Goal: Task Accomplishment & Management: Complete application form

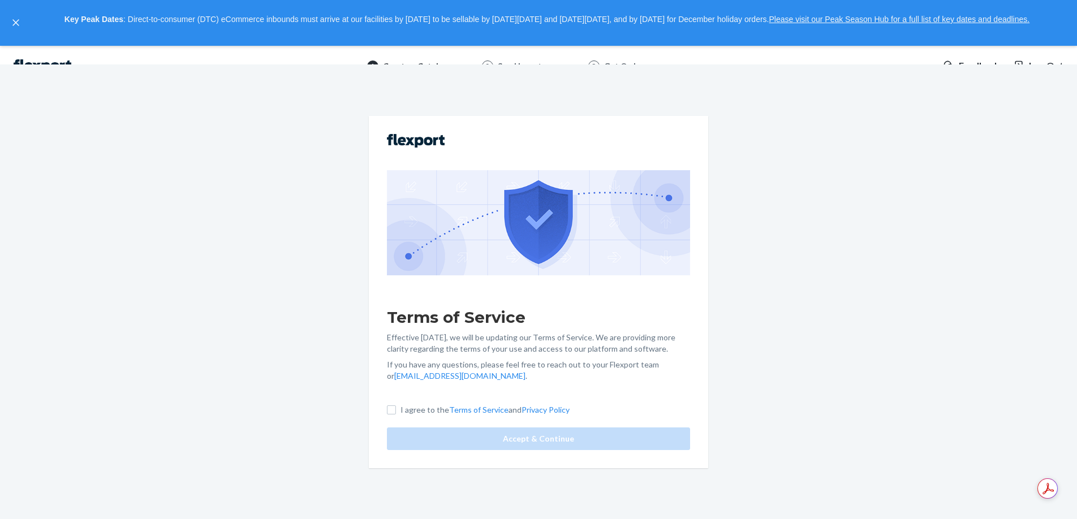
click at [404, 406] on p "I agree to the Terms of Service and Privacy Policy" at bounding box center [485, 410] width 169 height 11
click at [396, 406] on input "I agree to the Terms of Service and Privacy Policy" at bounding box center [391, 410] width 9 height 9
checkbox input "true"
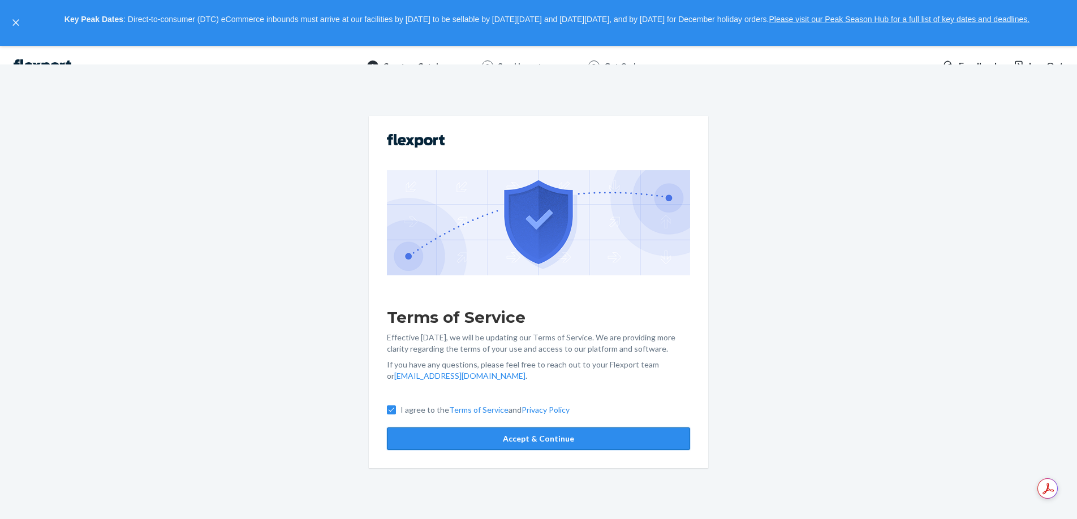
click at [457, 436] on button "Accept & Continue" at bounding box center [538, 439] width 303 height 23
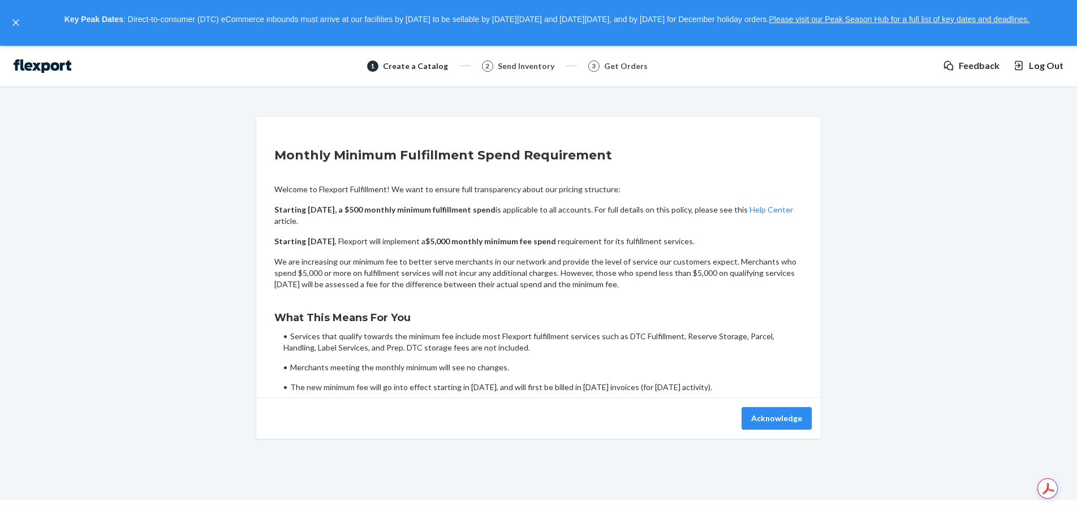
click at [488, 329] on div "What This Means For You Services that qualify towards the minimum fee include m…" at bounding box center [538, 346] width 529 height 94
click at [549, 343] on li "Services that qualify towards the minimum fee include most Flexport fulfillment…" at bounding box center [543, 342] width 519 height 23
drag, startPoint x: 421, startPoint y: 268, endPoint x: 563, endPoint y: 274, distance: 142.2
click at [563, 274] on p "We are increasing our minimum fee to better serve merchants in our network and …" at bounding box center [538, 273] width 529 height 34
drag, startPoint x: 563, startPoint y: 274, endPoint x: 500, endPoint y: 265, distance: 64.1
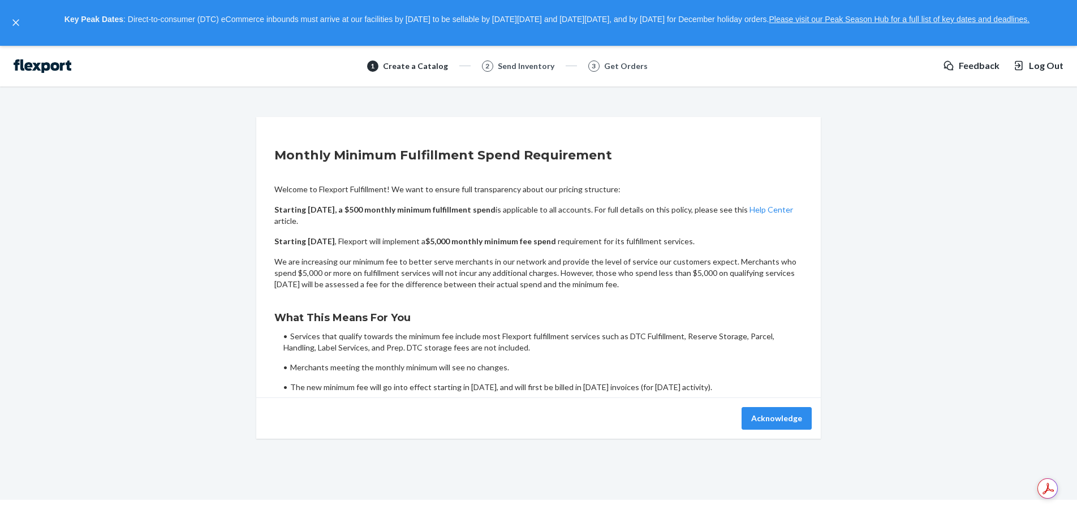
click at [562, 274] on p "We are increasing our minimum fee to better serve merchants in our network and …" at bounding box center [538, 273] width 529 height 34
drag, startPoint x: 493, startPoint y: 263, endPoint x: 585, endPoint y: 263, distance: 91.7
click at [592, 263] on p "We are increasing our minimum fee to better serve merchants in our network and …" at bounding box center [538, 273] width 529 height 34
drag, startPoint x: 345, startPoint y: 279, endPoint x: 363, endPoint y: 279, distance: 18.1
click at [360, 279] on p "We are increasing our minimum fee to better serve merchants in our network and …" at bounding box center [538, 273] width 529 height 34
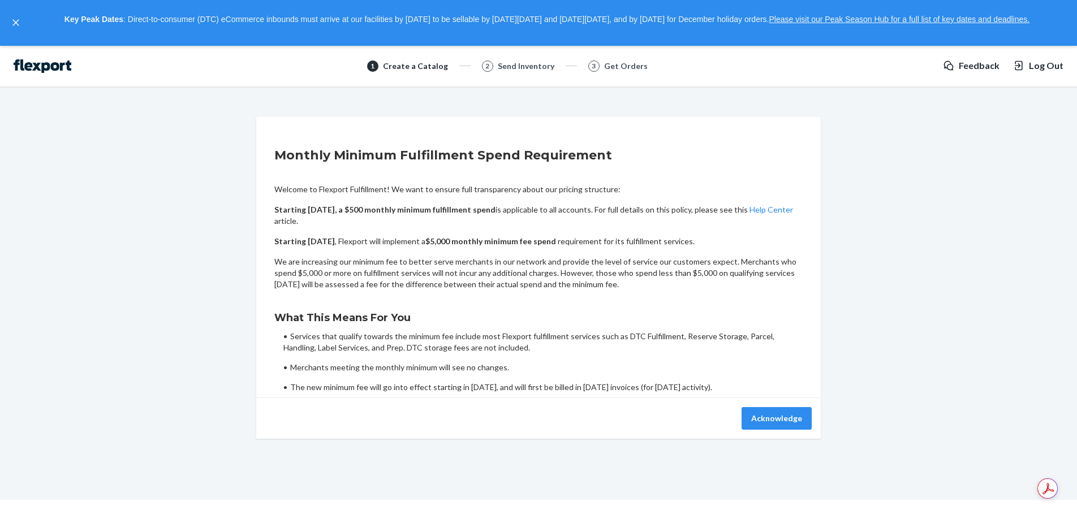
click at [424, 277] on p "We are increasing our minimum fee to better serve merchants in our network and …" at bounding box center [538, 273] width 529 height 34
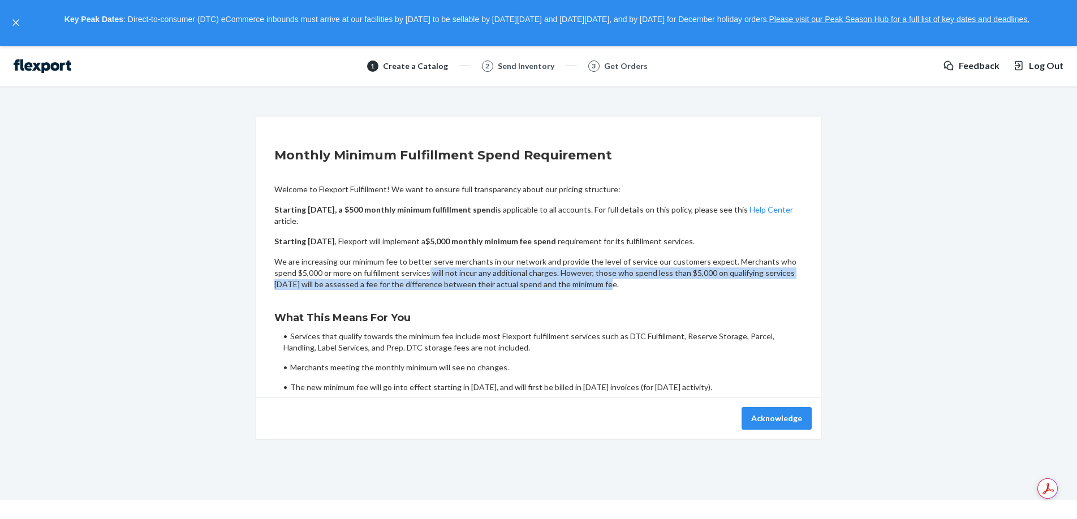
drag, startPoint x: 427, startPoint y: 275, endPoint x: 621, endPoint y: 285, distance: 194.9
click at [621, 286] on p "We are increasing our minimum fee to better serve merchants in our network and …" at bounding box center [538, 273] width 529 height 34
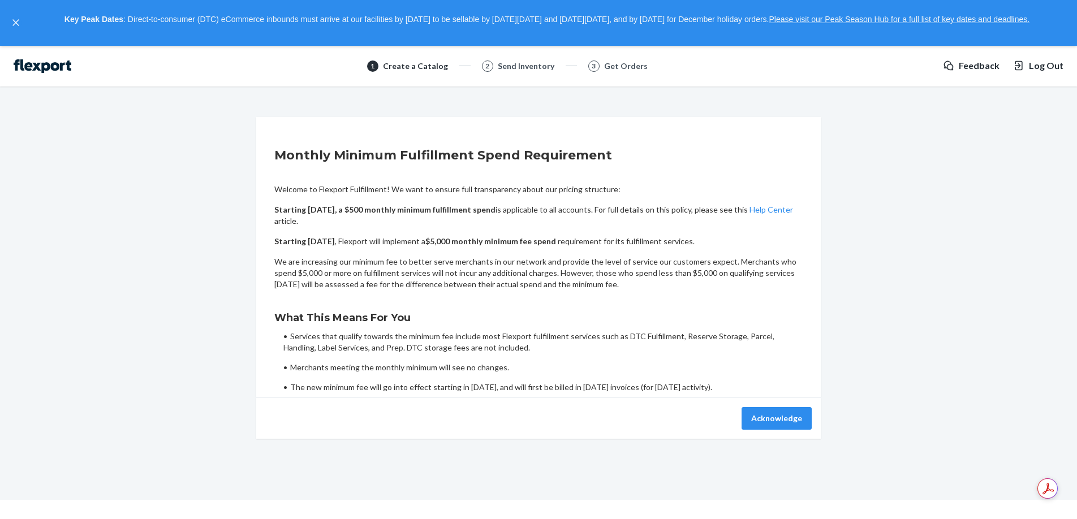
click at [621, 285] on p "We are increasing our minimum fee to better serve merchants in our network and …" at bounding box center [538, 273] width 529 height 34
drag, startPoint x: 573, startPoint y: 276, endPoint x: 622, endPoint y: 282, distance: 49.7
click at [623, 279] on p "We are increasing our minimum fee to better serve merchants in our network and …" at bounding box center [538, 273] width 529 height 34
drag, startPoint x: 622, startPoint y: 282, endPoint x: 611, endPoint y: 287, distance: 11.7
click at [622, 283] on p "We are increasing our minimum fee to better serve merchants in our network and …" at bounding box center [538, 273] width 529 height 34
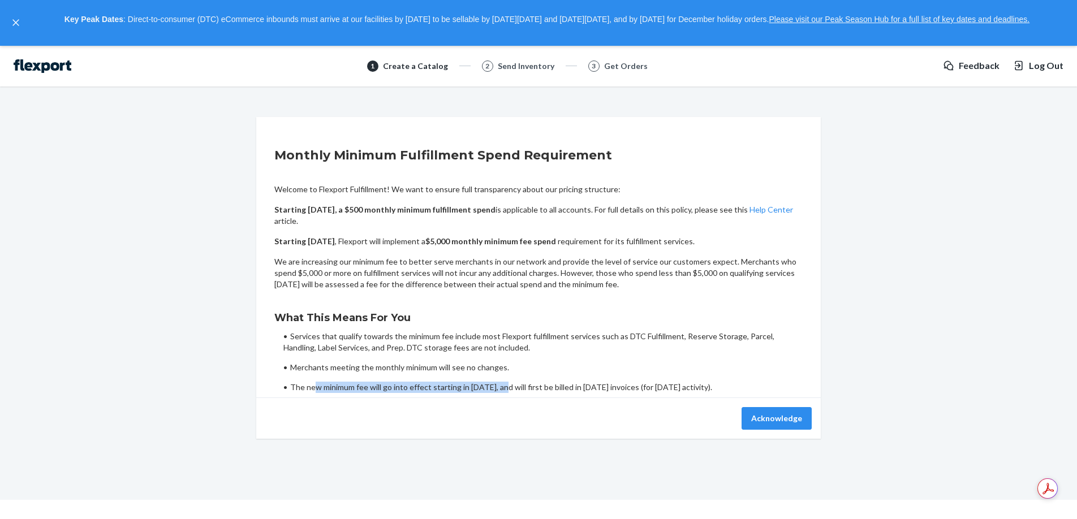
drag, startPoint x: 316, startPoint y: 386, endPoint x: 503, endPoint y: 392, distance: 187.4
click at [503, 392] on li "The new minimum fee will go into effect starting in [DATE], and will first be b…" at bounding box center [543, 387] width 519 height 11
click at [502, 391] on li "The new minimum fee will go into effect starting in [DATE], and will first be b…" at bounding box center [543, 387] width 519 height 11
drag, startPoint x: 481, startPoint y: 391, endPoint x: 527, endPoint y: 388, distance: 45.9
click at [526, 388] on li "The new minimum fee will go into effect starting in [DATE], and will first be b…" at bounding box center [543, 387] width 519 height 11
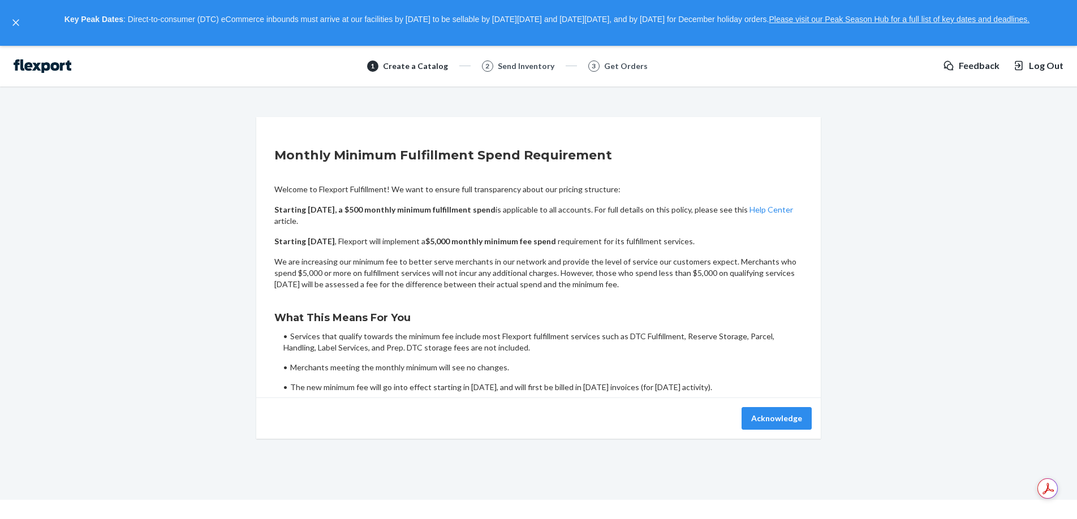
click at [527, 388] on li "The new minimum fee will go into effect starting in [DATE], and will first be b…" at bounding box center [543, 387] width 519 height 11
drag, startPoint x: 527, startPoint y: 390, endPoint x: 582, endPoint y: 381, distance: 55.6
click at [582, 382] on li "The new minimum fee will go into effect starting in [DATE], and will first be b…" at bounding box center [543, 387] width 519 height 11
drag, startPoint x: 341, startPoint y: 370, endPoint x: 502, endPoint y: 367, distance: 161.3
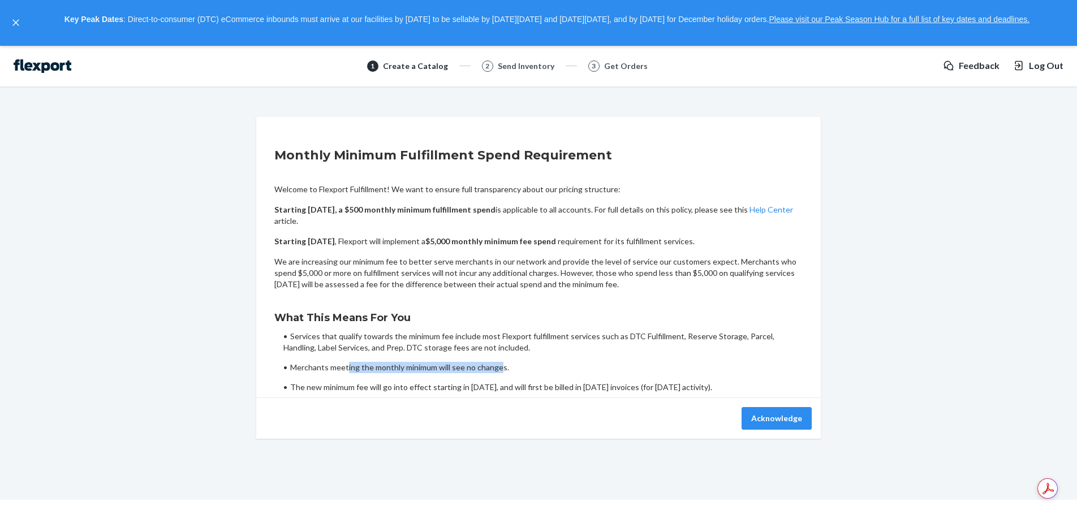
click at [500, 367] on li "Merchants meeting the monthly minimum will see no changes." at bounding box center [543, 367] width 519 height 11
click at [503, 367] on li "Merchants meeting the monthly minimum will see no changes." at bounding box center [543, 367] width 519 height 11
drag, startPoint x: 517, startPoint y: 367, endPoint x: 358, endPoint y: 354, distance: 159.5
click at [362, 355] on ul "Services that qualify towards the minimum fee include most Flexport fulfillment…" at bounding box center [543, 362] width 519 height 62
click at [336, 351] on ul "Services that qualify towards the minimum fee include most Flexport fulfillment…" at bounding box center [543, 362] width 519 height 62
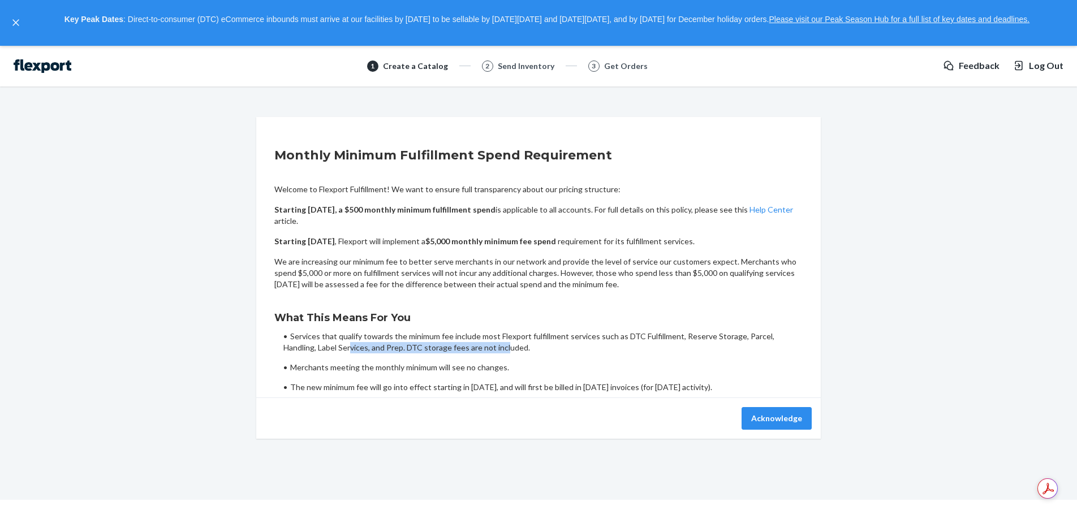
drag, startPoint x: 314, startPoint y: 342, endPoint x: 497, endPoint y: 346, distance: 183.4
click at [493, 346] on li "Services that qualify towards the minimum fee include most Flexport fulfillment…" at bounding box center [543, 342] width 519 height 23
click at [497, 346] on li "Services that qualify towards the minimum fee include most Flexport fulfillment…" at bounding box center [543, 342] width 519 height 23
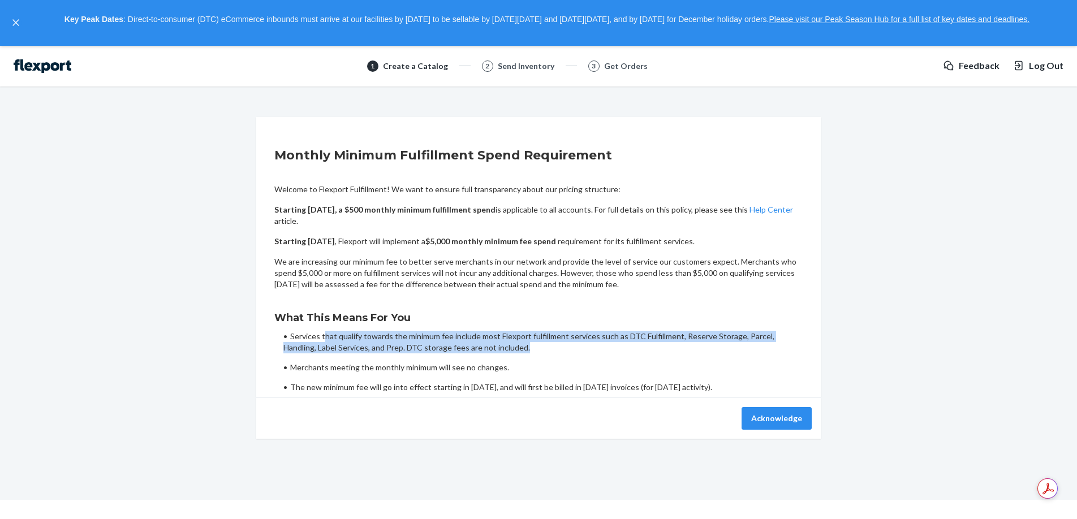
drag, startPoint x: 497, startPoint y: 346, endPoint x: 323, endPoint y: 341, distance: 174.4
click at [323, 341] on li "Services that qualify towards the minimum fee include most Flexport fulfillment…" at bounding box center [543, 342] width 519 height 23
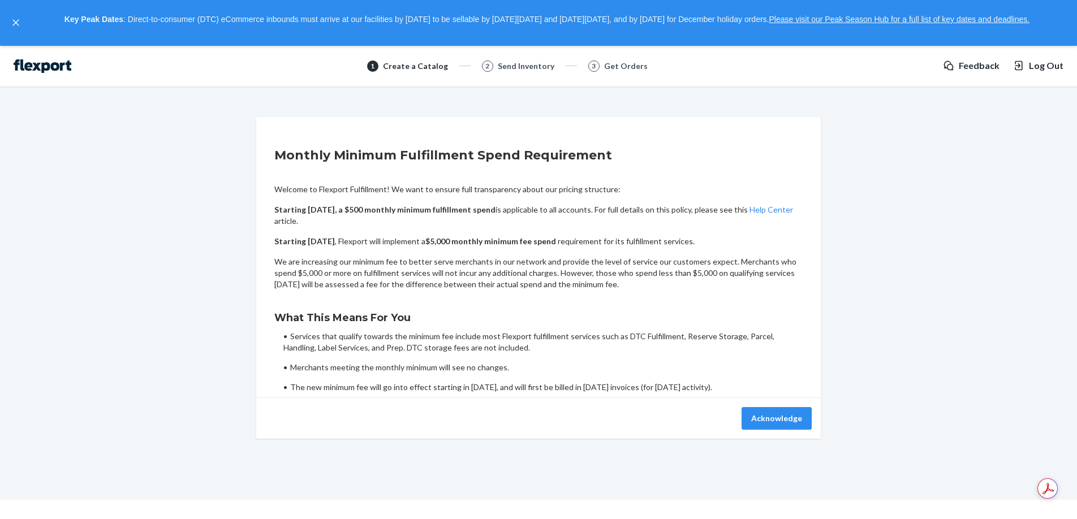
click at [323, 341] on li "Services that qualify towards the minimum fee include most Flexport fulfillment…" at bounding box center [543, 342] width 519 height 23
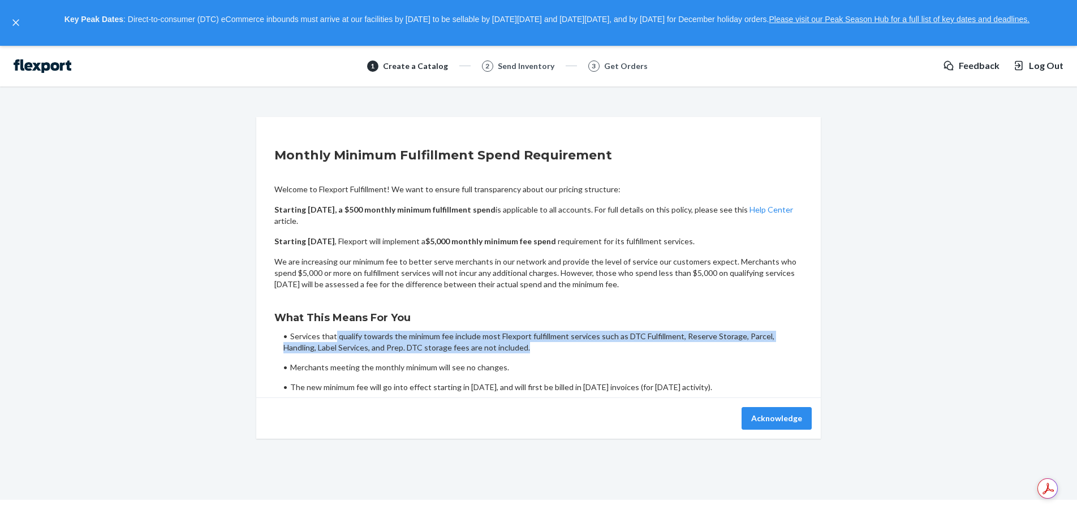
drag, startPoint x: 336, startPoint y: 341, endPoint x: 497, endPoint y: 352, distance: 161.7
click at [494, 352] on li "Services that qualify towards the minimum fee include most Flexport fulfillment…" at bounding box center [543, 342] width 519 height 23
click at [501, 352] on li "Services that qualify towards the minimum fee include most Flexport fulfillment…" at bounding box center [543, 342] width 519 height 23
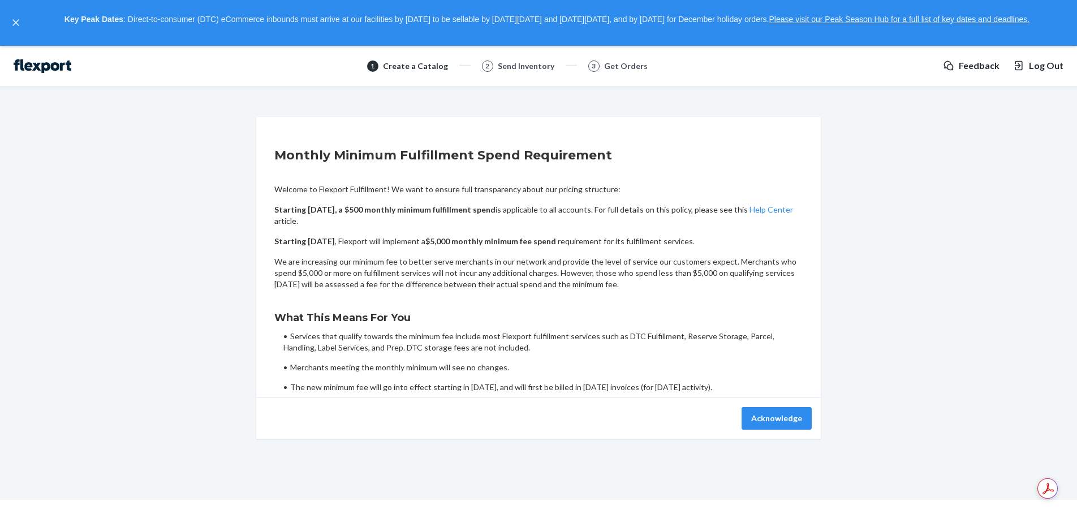
click at [625, 64] on div "Get Orders" at bounding box center [626, 66] width 44 height 11
drag, startPoint x: 625, startPoint y: 64, endPoint x: 753, endPoint y: 104, distance: 133.5
click at [629, 65] on div "Get Orders" at bounding box center [626, 66] width 44 height 11
drag, startPoint x: 1046, startPoint y: 174, endPoint x: 1040, endPoint y: 106, distance: 68.8
click at [1046, 174] on div "Monthly Minimum Fulfillment Spend Requirement Welcome to Flexport Fulfillment! …" at bounding box center [538, 278] width 1060 height 322
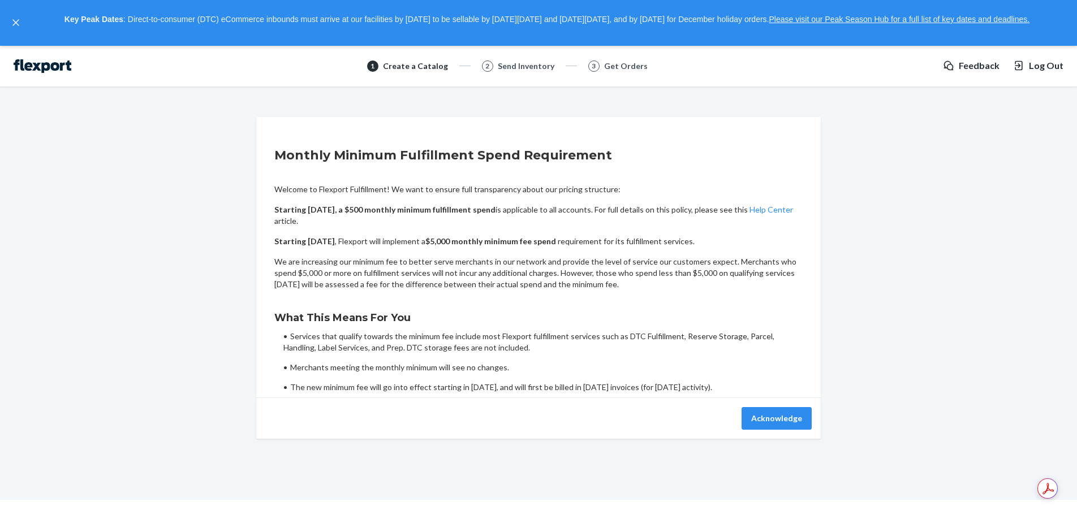
drag, startPoint x: 887, startPoint y: 153, endPoint x: 883, endPoint y: 66, distance: 87.2
click at [887, 152] on div "Monthly Minimum Fulfillment Spend Requirement Welcome to Flexport Fulfillment! …" at bounding box center [538, 278] width 1060 height 322
click at [937, 174] on div "Monthly Minimum Fulfillment Spend Requirement Welcome to Flexport Fulfillment! …" at bounding box center [538, 278] width 1060 height 322
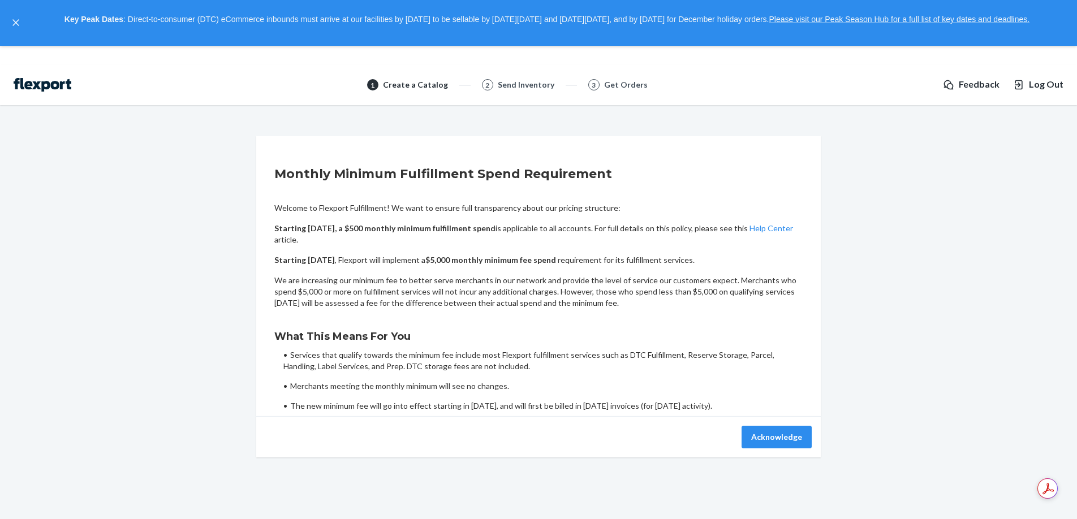
click at [1048, 85] on span "Log Out" at bounding box center [1046, 84] width 35 height 13
click at [790, 430] on button "Acknowledge" at bounding box center [777, 437] width 70 height 23
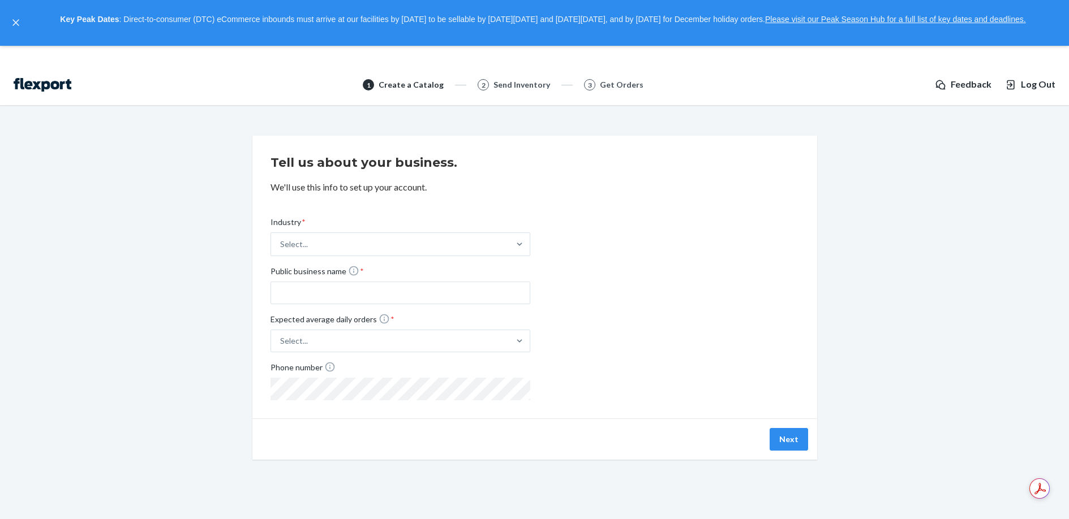
click at [990, 222] on div "Tell us about your business. We'll use this info to set up your account. Indust…" at bounding box center [534, 298] width 1052 height 324
click at [1038, 87] on span "Log Out" at bounding box center [1038, 84] width 35 height 13
